Goal: Task Accomplishment & Management: Use online tool/utility

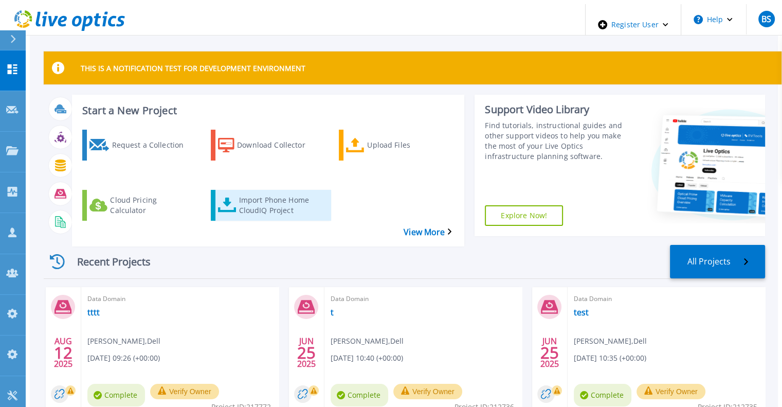
click at [263, 192] on div "Import Phone Home CloudIQ Project" at bounding box center [280, 205] width 82 height 26
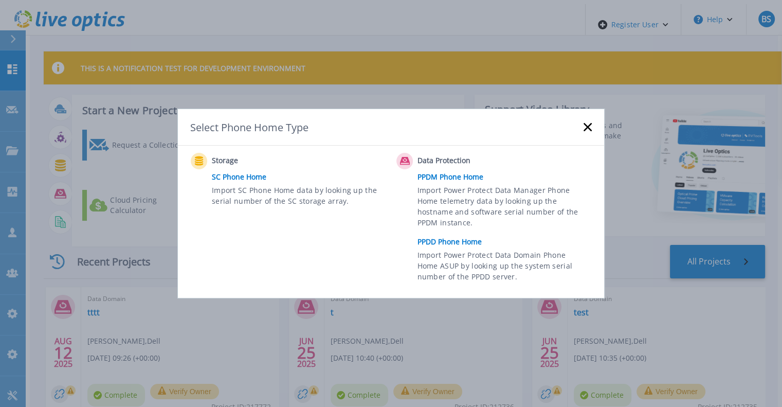
click at [439, 240] on link "PPDD Phone Home" at bounding box center [508, 241] width 180 height 15
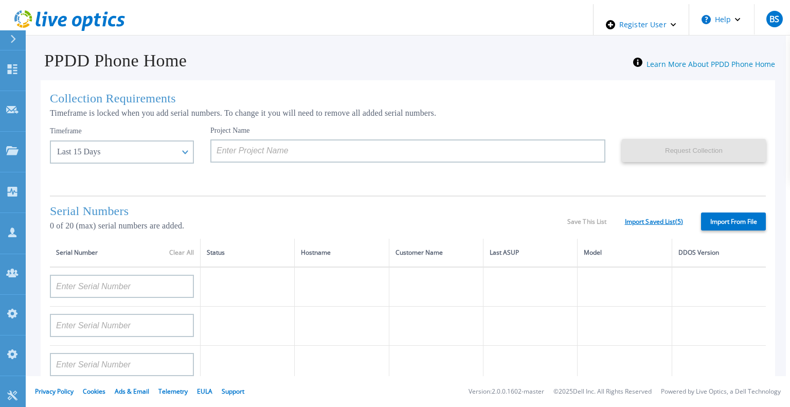
click at [656, 220] on link "Import Saved List ( 5 )" at bounding box center [654, 221] width 58 height 7
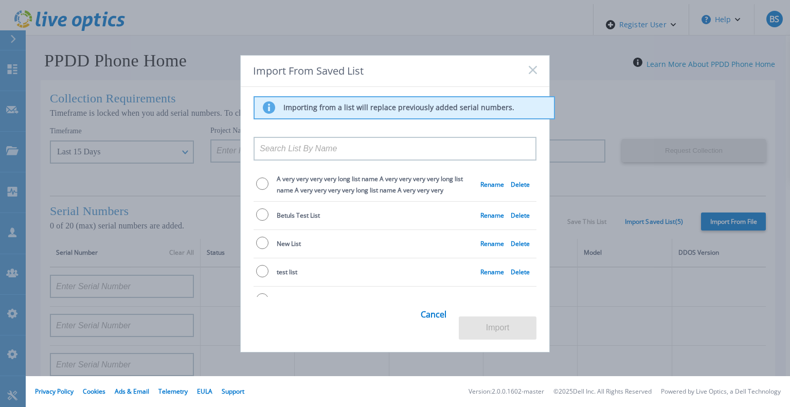
scroll to position [10, 0]
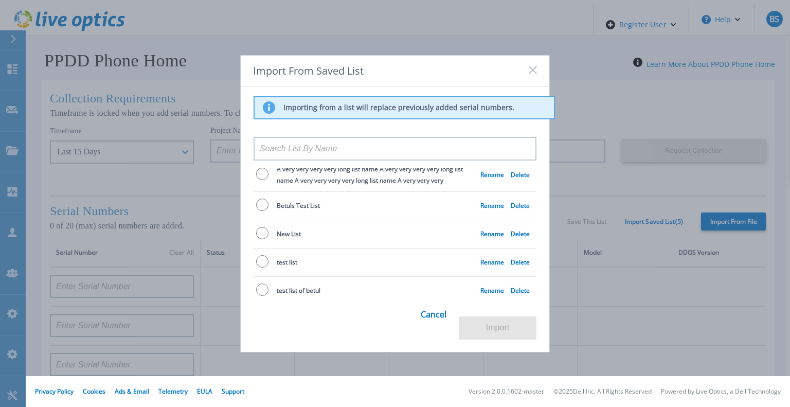
click at [365, 152] on input at bounding box center [395, 149] width 283 height 24
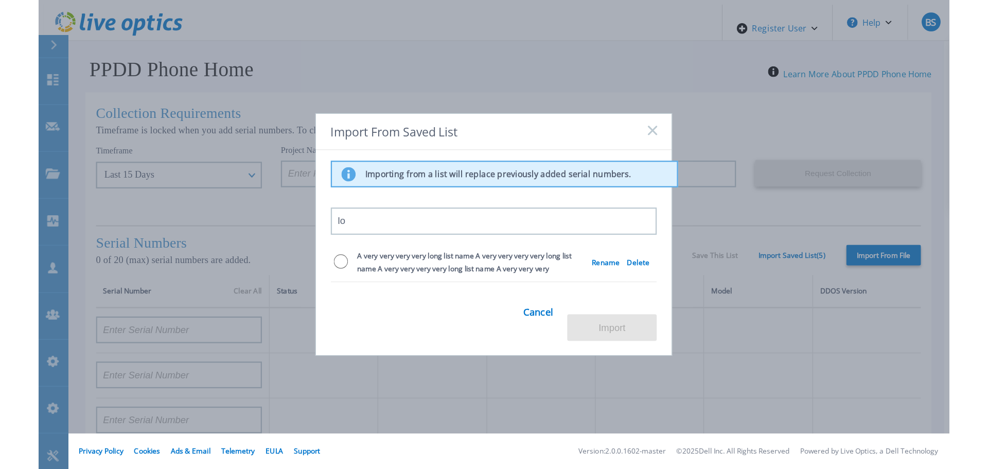
scroll to position [0, 0]
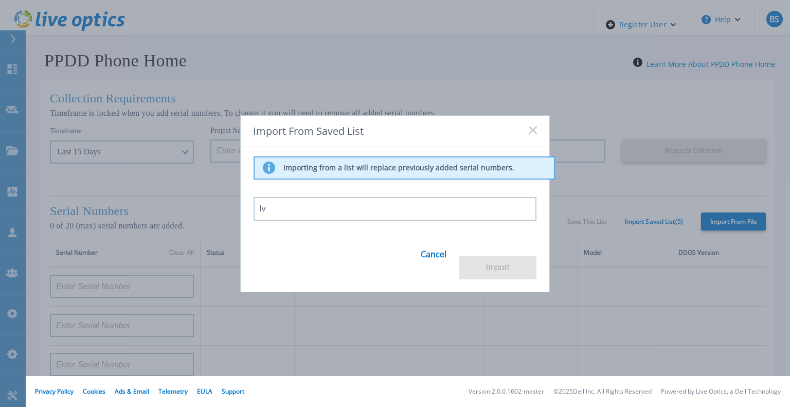
type input "l"
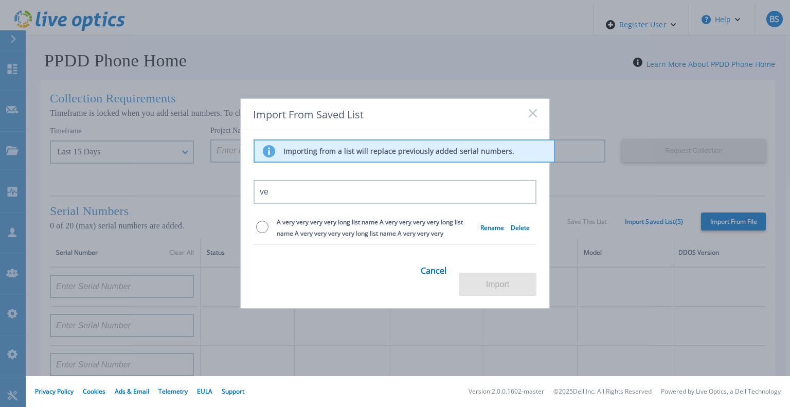
type input "v"
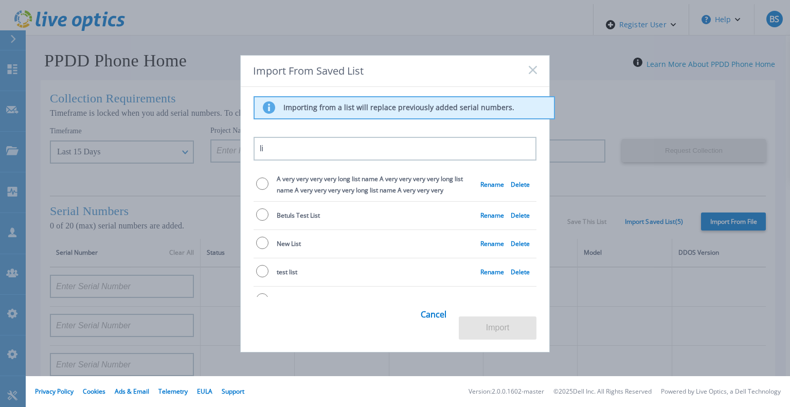
type input "l"
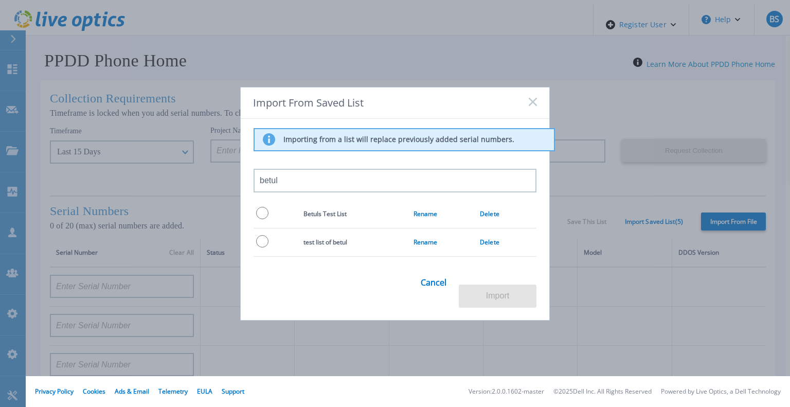
type input "betul"
click at [449, 243] on td "Rename" at bounding box center [447, 242] width 67 height 28
